Goal: Navigation & Orientation: Find specific page/section

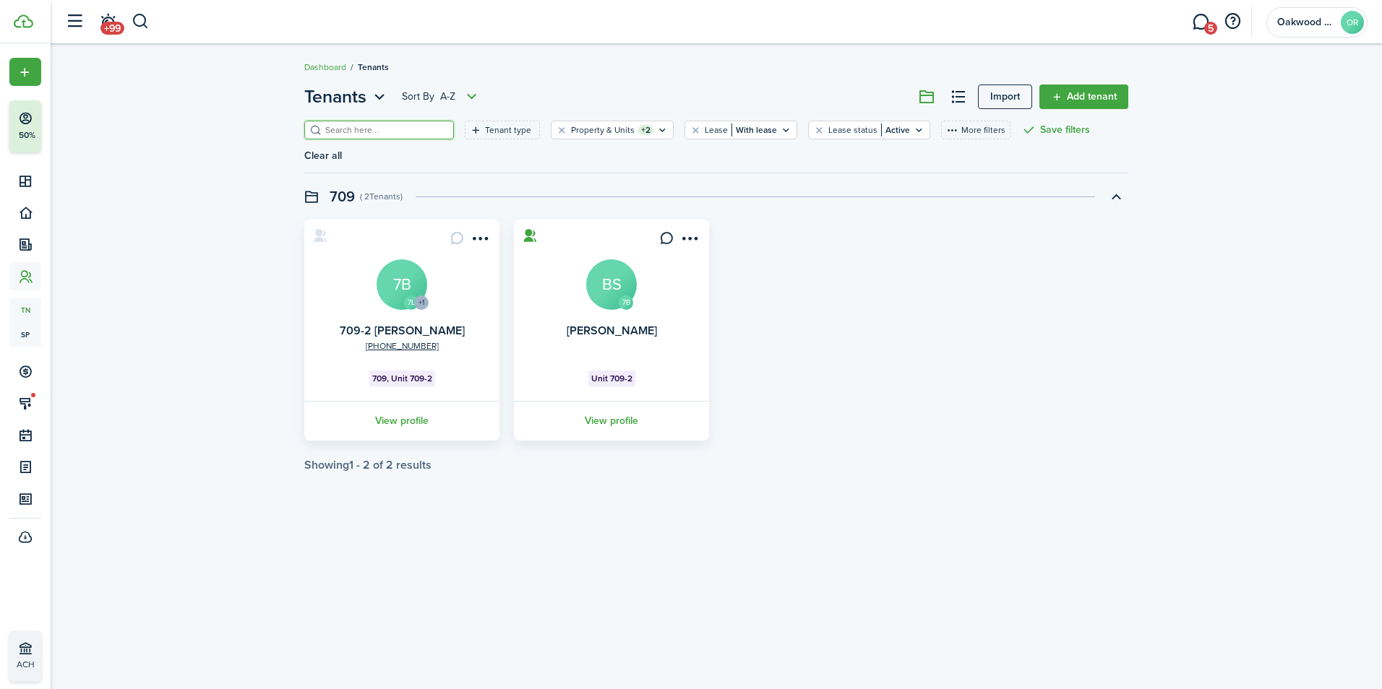
click at [368, 126] on input "search" at bounding box center [385, 131] width 127 height 14
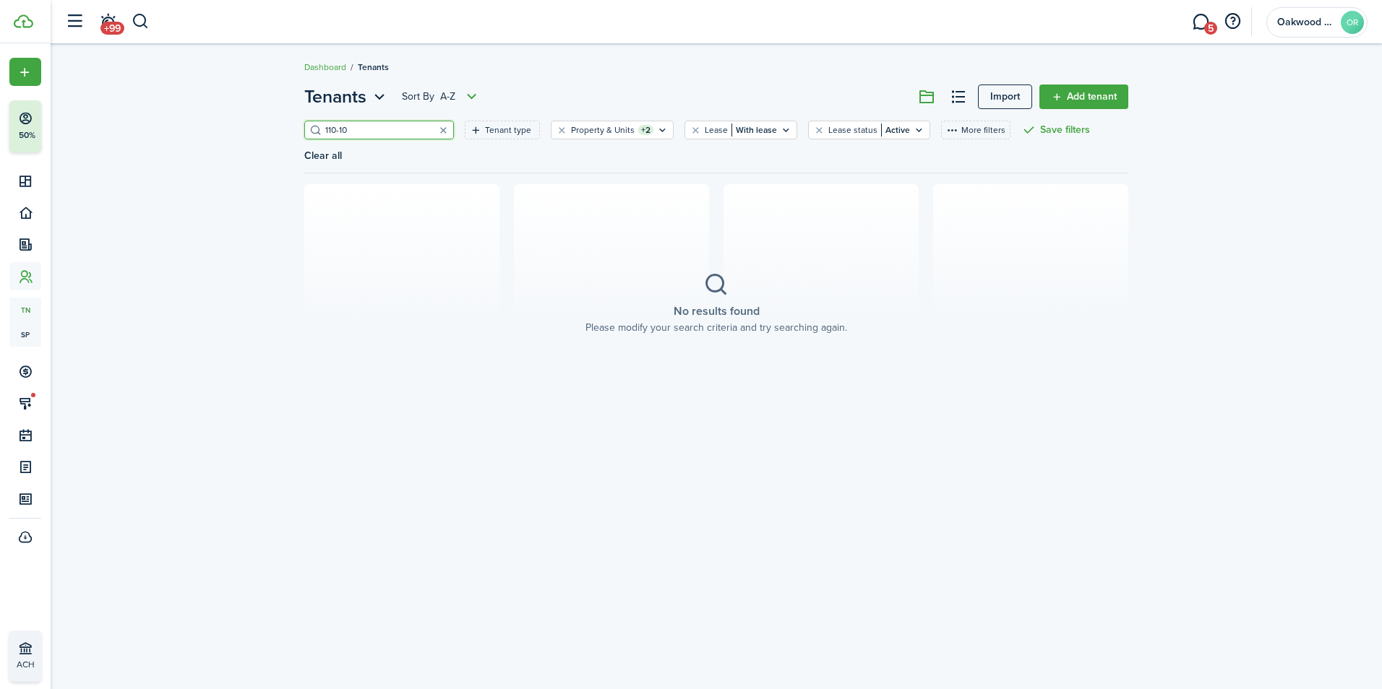
click at [388, 127] on input "110-10" at bounding box center [385, 131] width 127 height 14
drag, startPoint x: 386, startPoint y: 127, endPoint x: 285, endPoint y: 152, distance: 103.4
click at [285, 152] on div "Tenants Sort by A-Z Import Add tenant 110-10 Tenant type Property & Units +2 Le…" at bounding box center [716, 253] width 1331 height 353
type input "110-0"
